Goal: Information Seeking & Learning: Check status

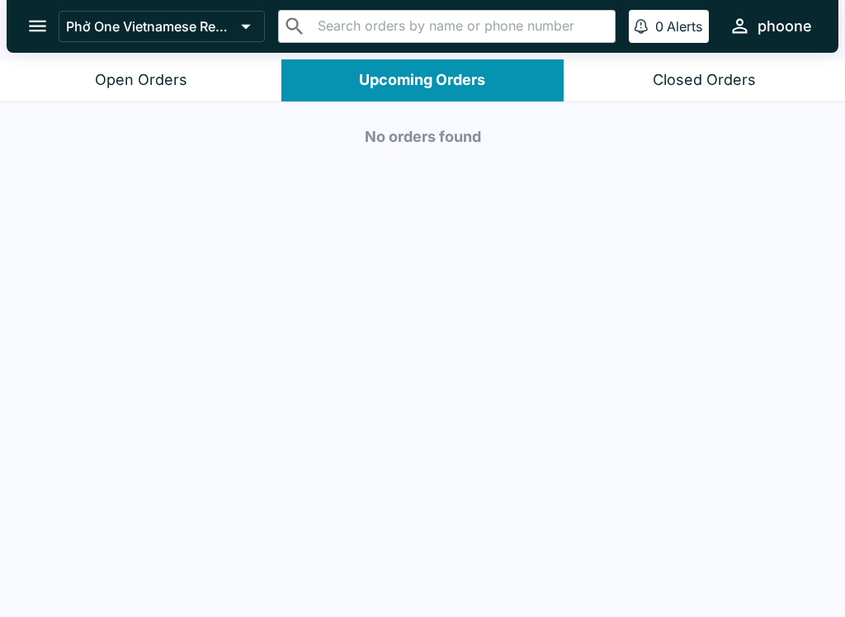
click at [167, 83] on div "Open Orders" at bounding box center [141, 80] width 92 height 19
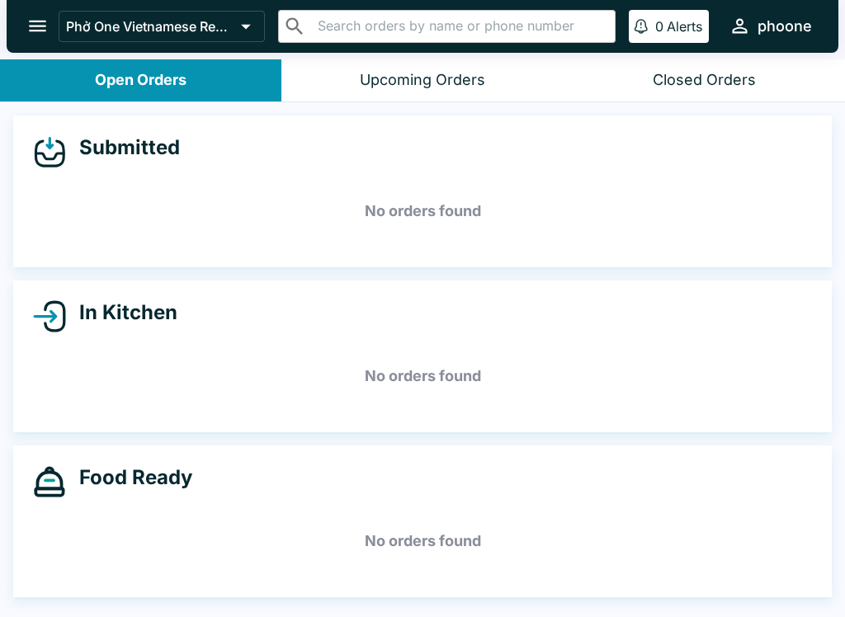
click at [54, 26] on button "open drawer" at bounding box center [38, 26] width 42 height 42
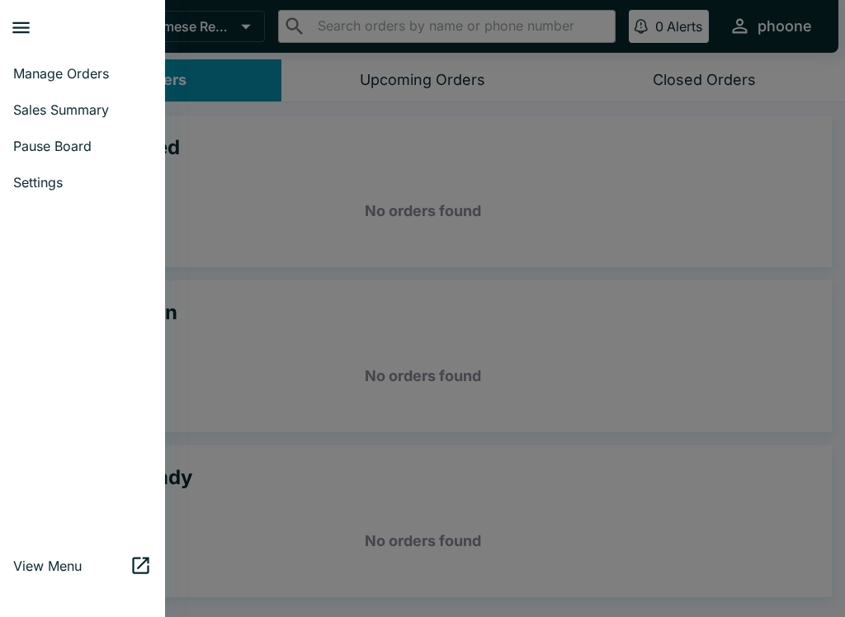
click at [94, 102] on span "Sales Summary" at bounding box center [82, 109] width 139 height 17
select select "03:00"
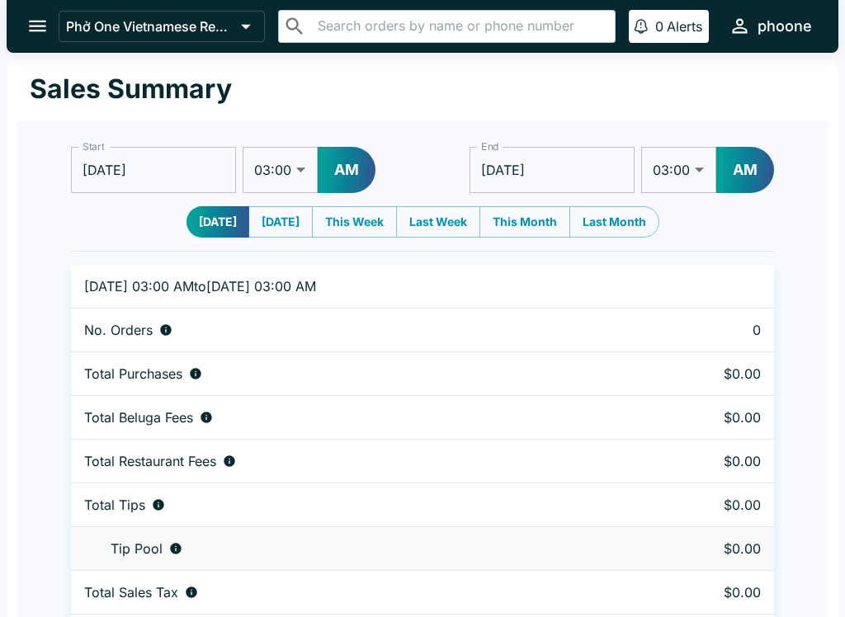
click at [292, 228] on button "[DATE]" at bounding box center [280, 221] width 64 height 31
type input "[DATE]"
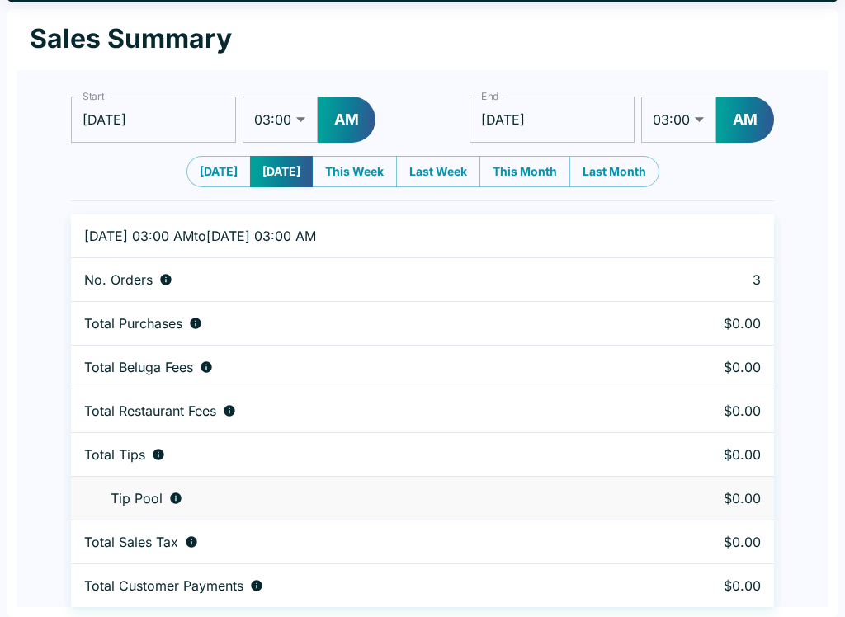
scroll to position [50, 0]
click at [395, 176] on button "This Week" at bounding box center [354, 171] width 85 height 31
type input "[DATE]"
click at [480, 176] on button "Last Week" at bounding box center [438, 171] width 84 height 31
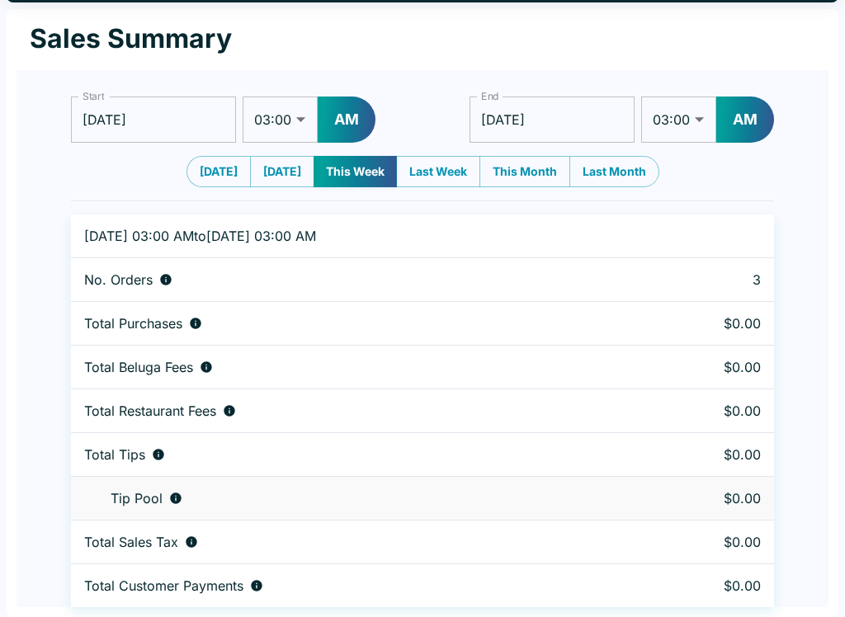
type input "[DATE]"
click at [205, 172] on button "[DATE]" at bounding box center [218, 171] width 64 height 31
type input "[DATE]"
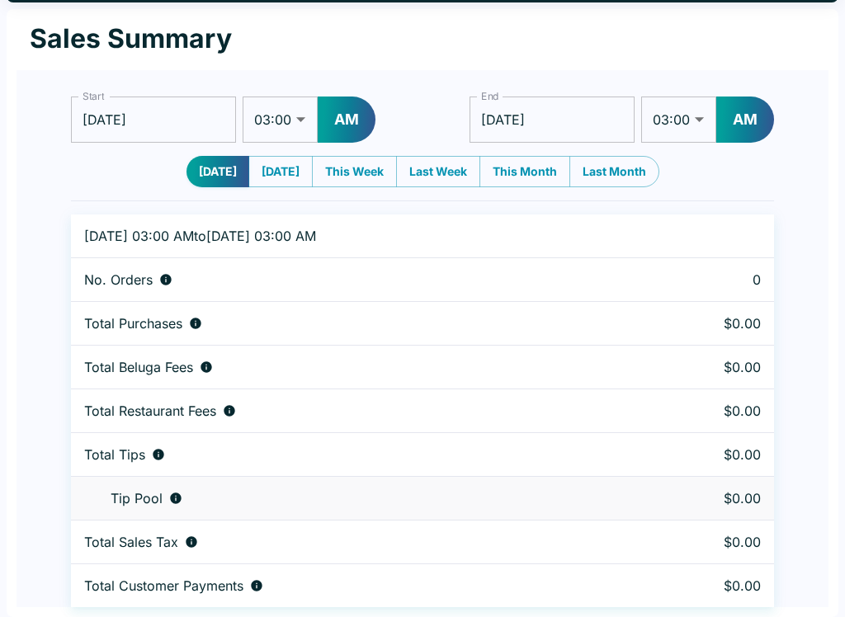
scroll to position [0, 0]
